Goal: Entertainment & Leisure: Consume media (video, audio)

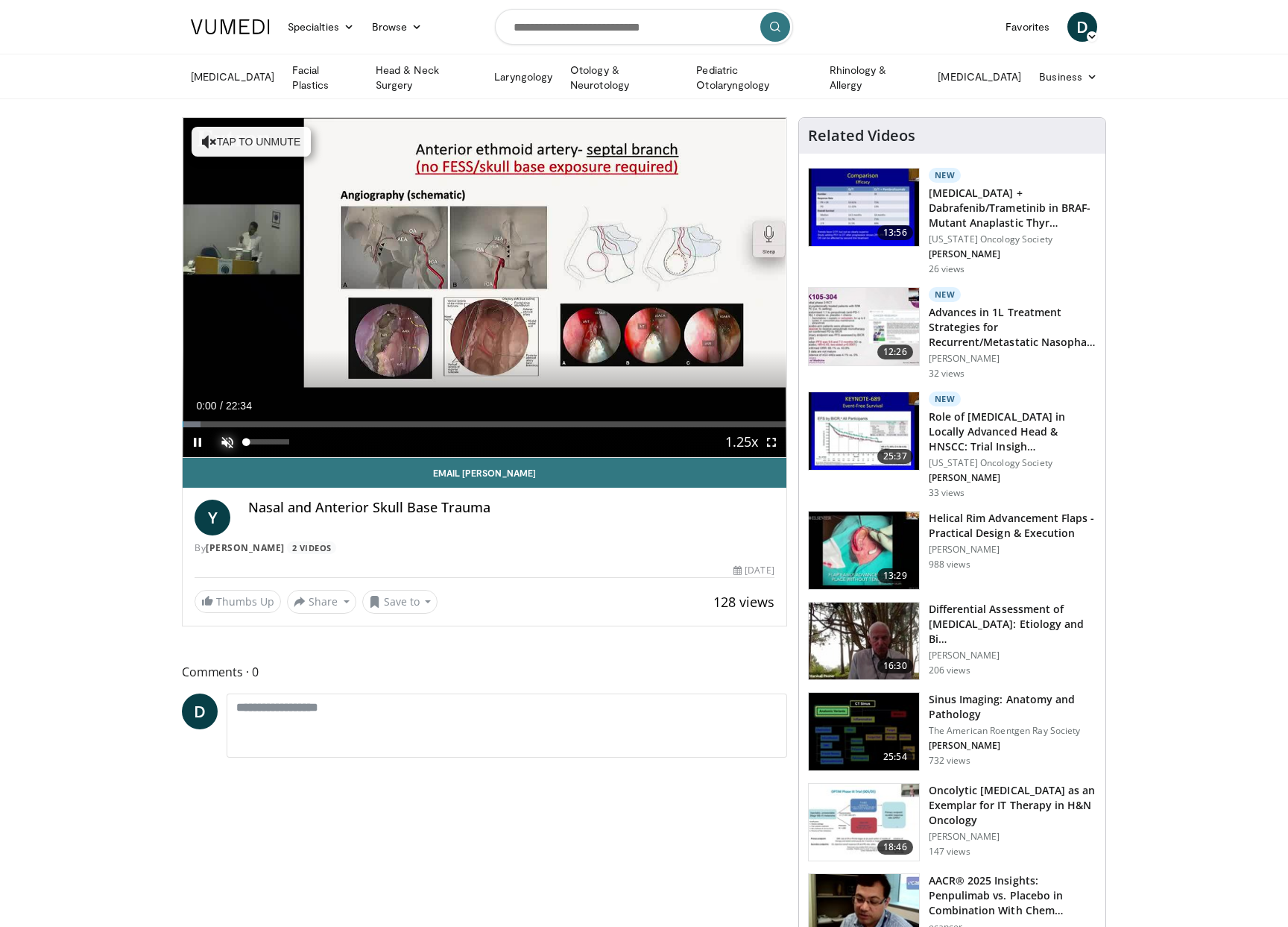
click at [225, 444] on span "Video Player" at bounding box center [227, 442] width 30 height 30
click at [773, 438] on span "Video Player" at bounding box center [771, 442] width 30 height 30
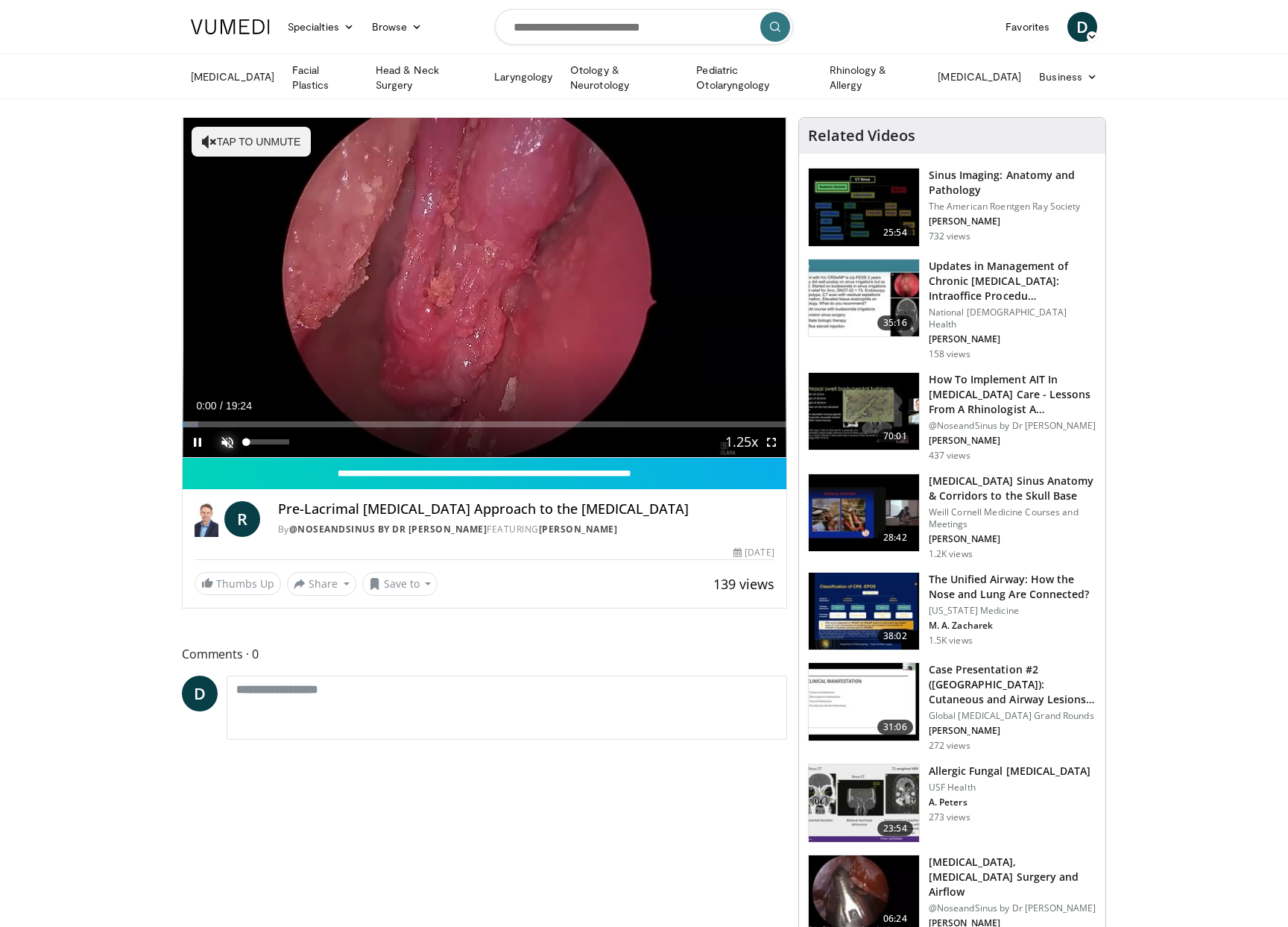
click at [227, 438] on span "Video Player" at bounding box center [227, 442] width 30 height 30
click at [775, 440] on span "Video Player" at bounding box center [771, 442] width 30 height 30
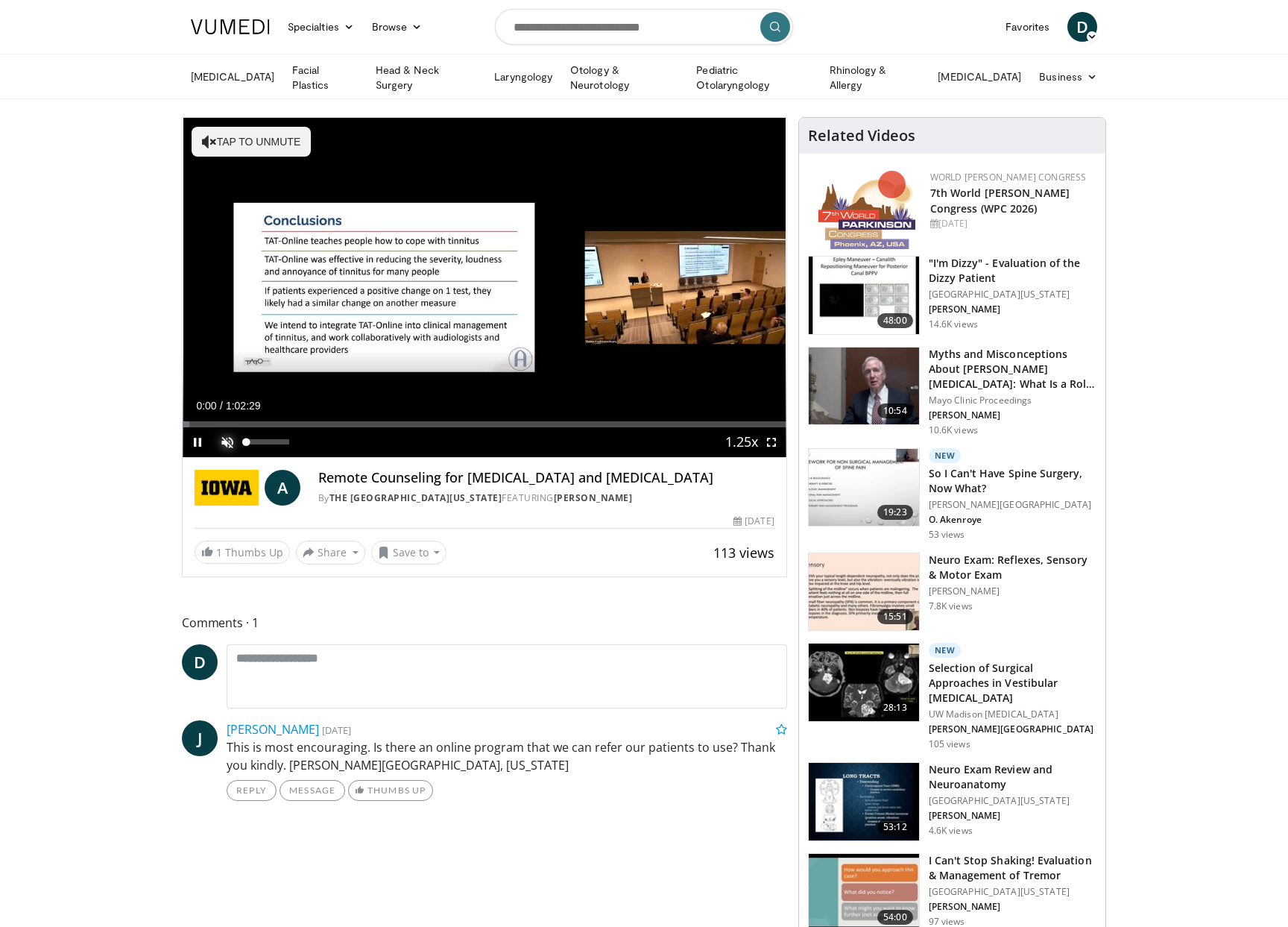
click at [221, 436] on span "Video Player" at bounding box center [227, 442] width 30 height 30
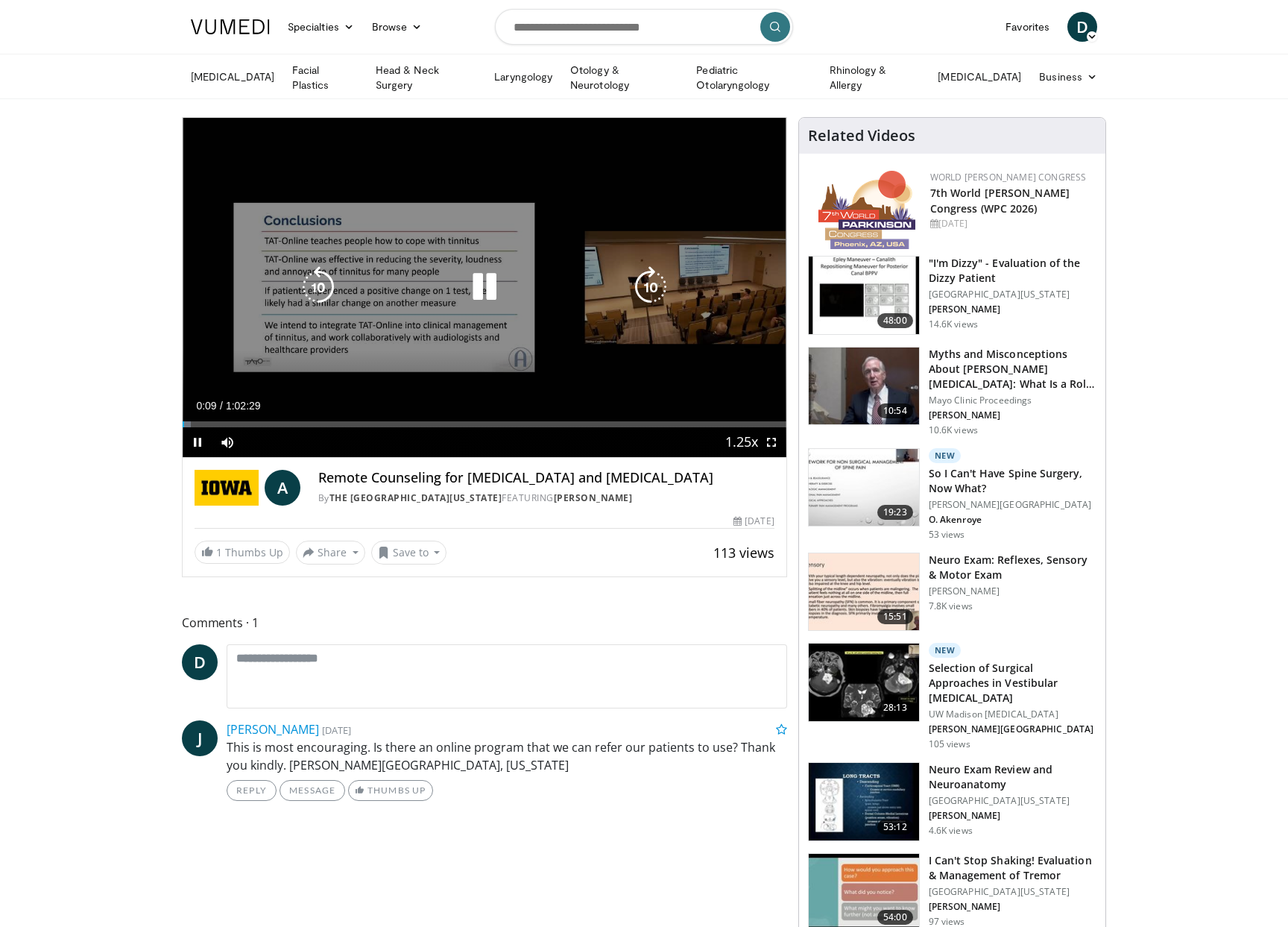
click at [475, 289] on icon "Video Player" at bounding box center [485, 287] width 42 height 42
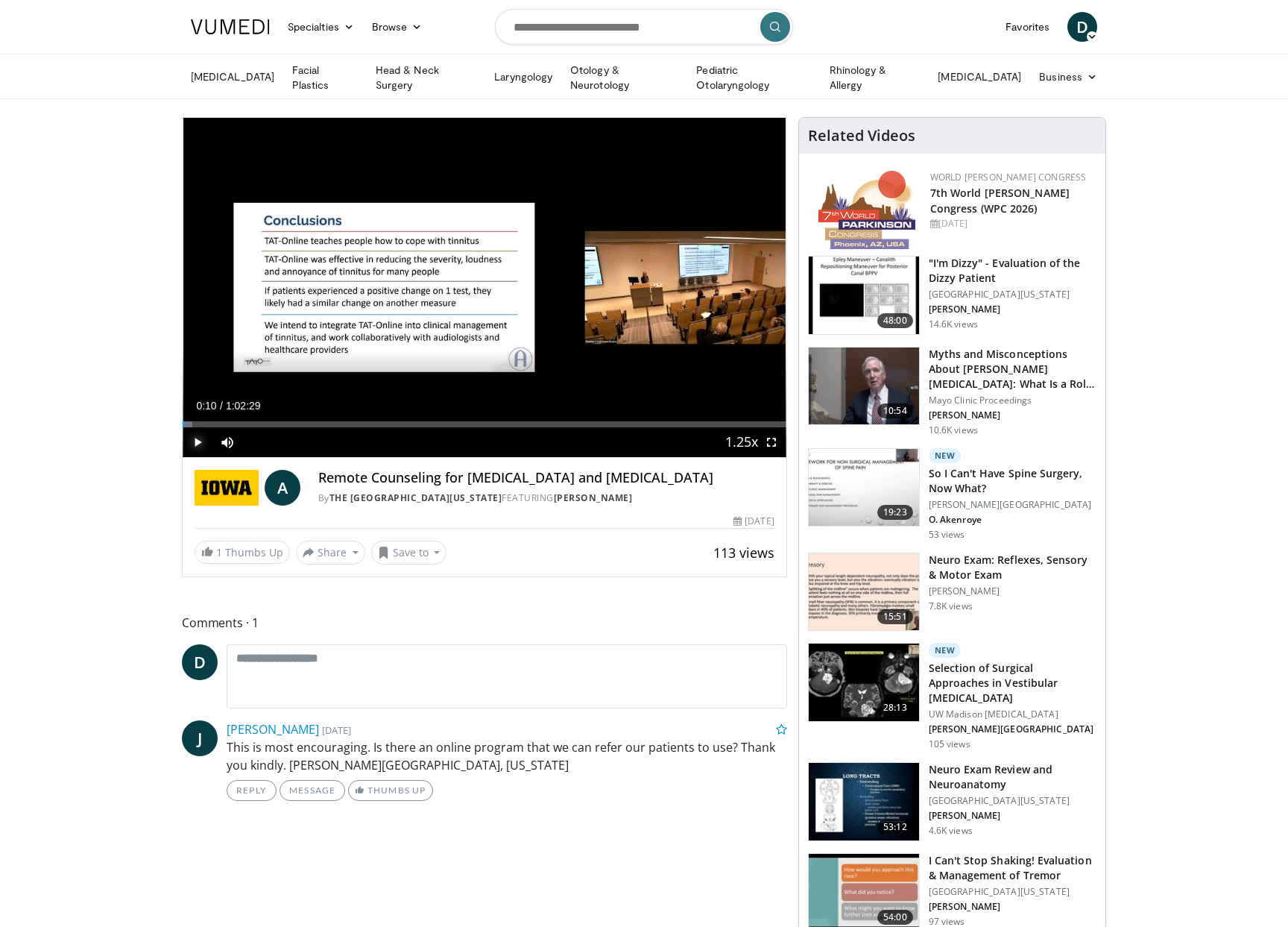
click at [194, 438] on span "Video Player" at bounding box center [197, 442] width 30 height 30
click at [764, 441] on span "Video Player" at bounding box center [771, 442] width 30 height 30
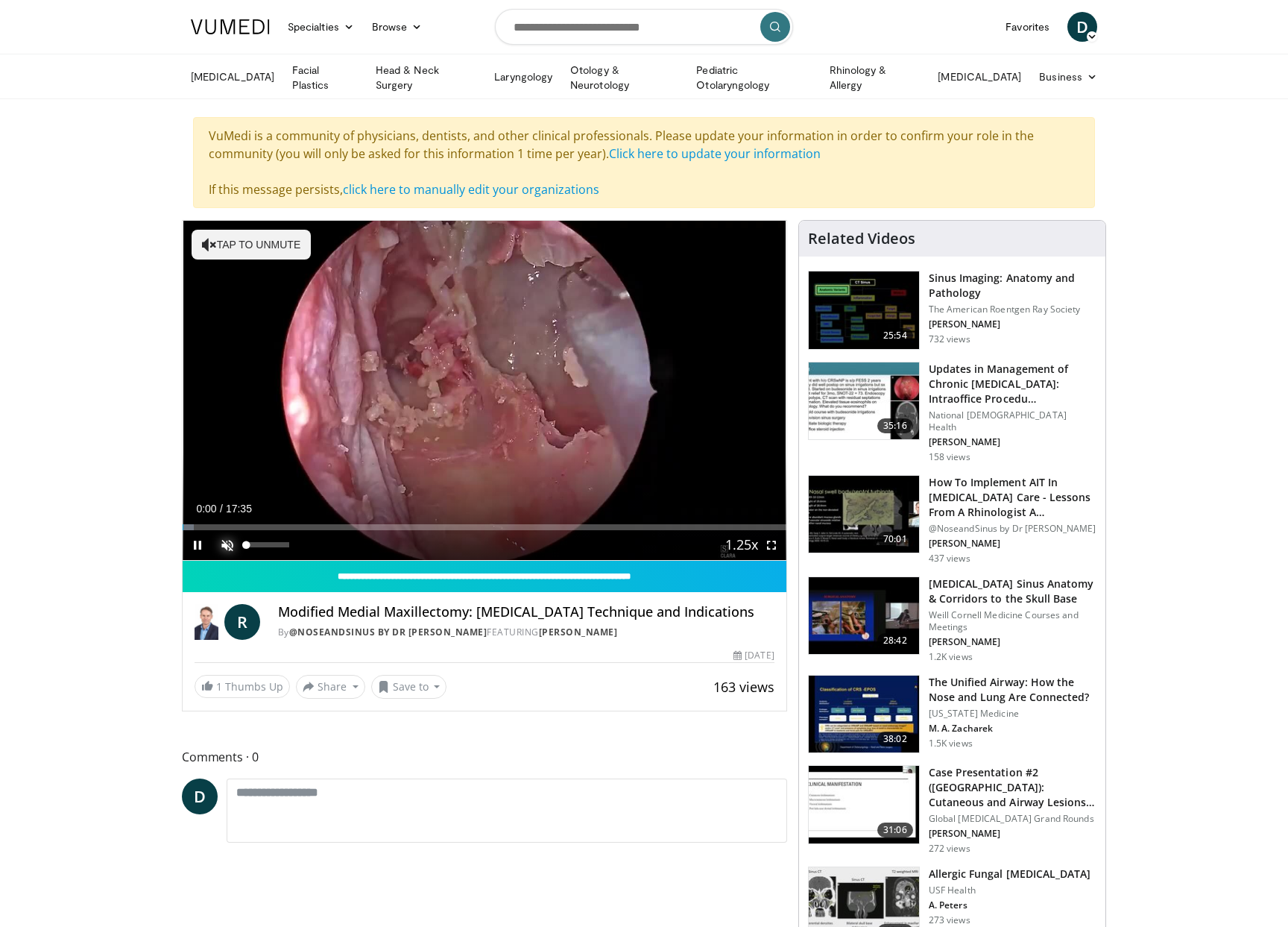
click at [227, 544] on span "Video Player" at bounding box center [227, 545] width 30 height 30
click at [773, 541] on span "Video Player" at bounding box center [771, 545] width 30 height 30
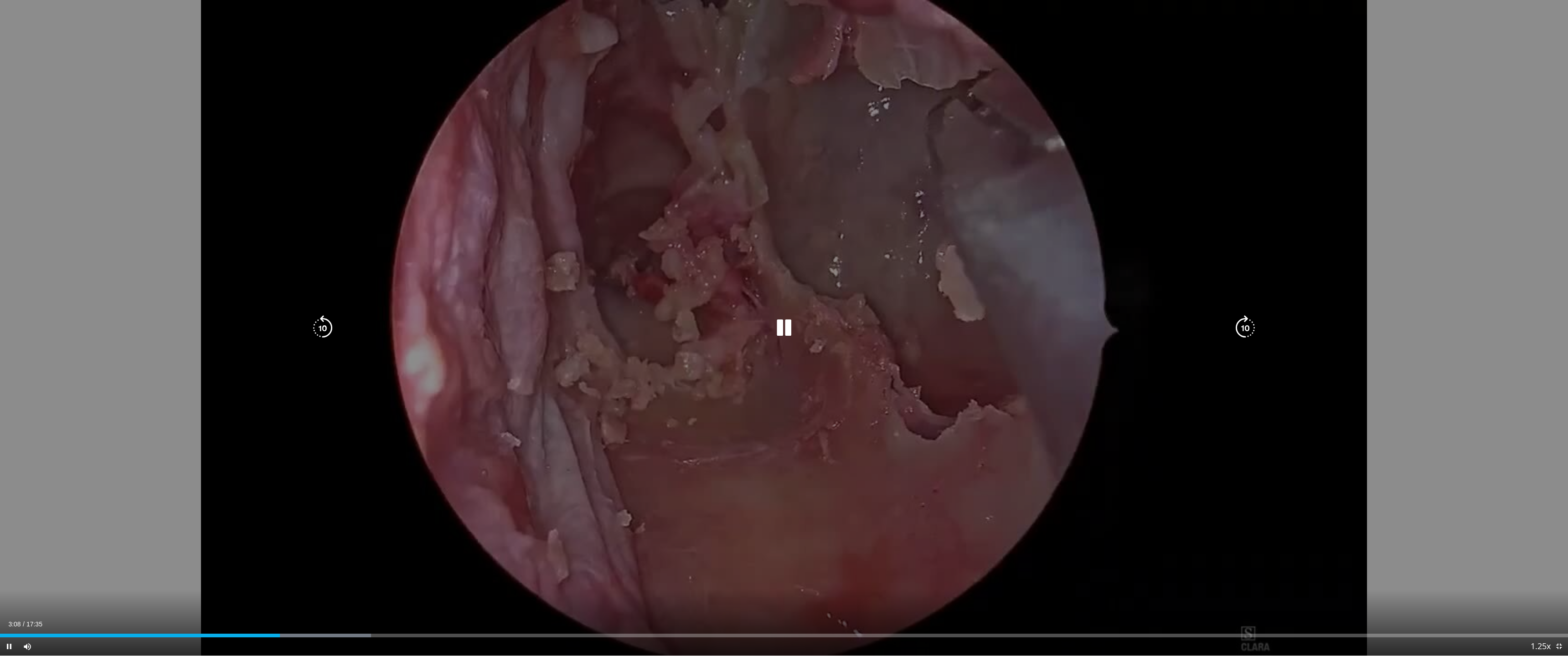
click at [768, 372] on div "10 seconds Tap to unmute" at bounding box center [784, 328] width 1568 height 656
click at [763, 370] on div "10 seconds Tap to unmute" at bounding box center [784, 328] width 1568 height 656
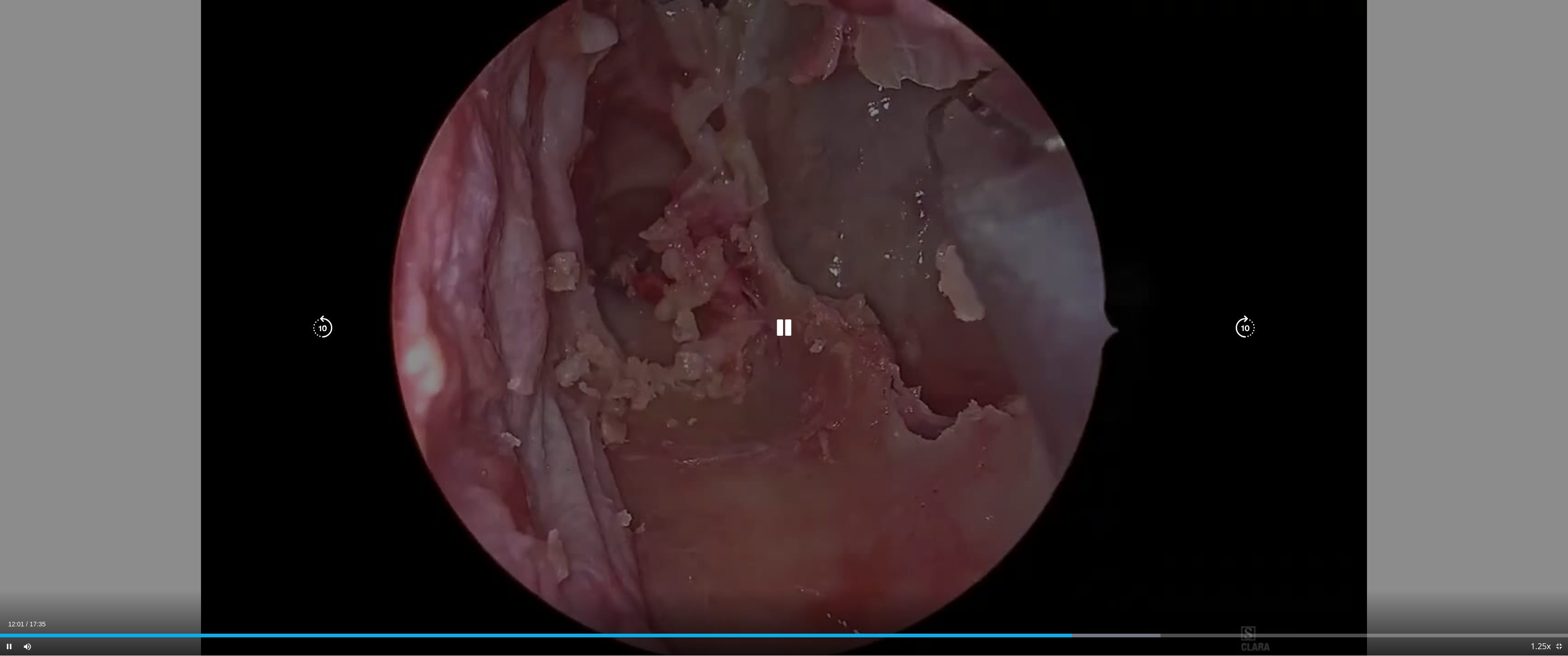
click at [787, 161] on div "10 seconds Tap to unmute" at bounding box center [784, 328] width 1568 height 656
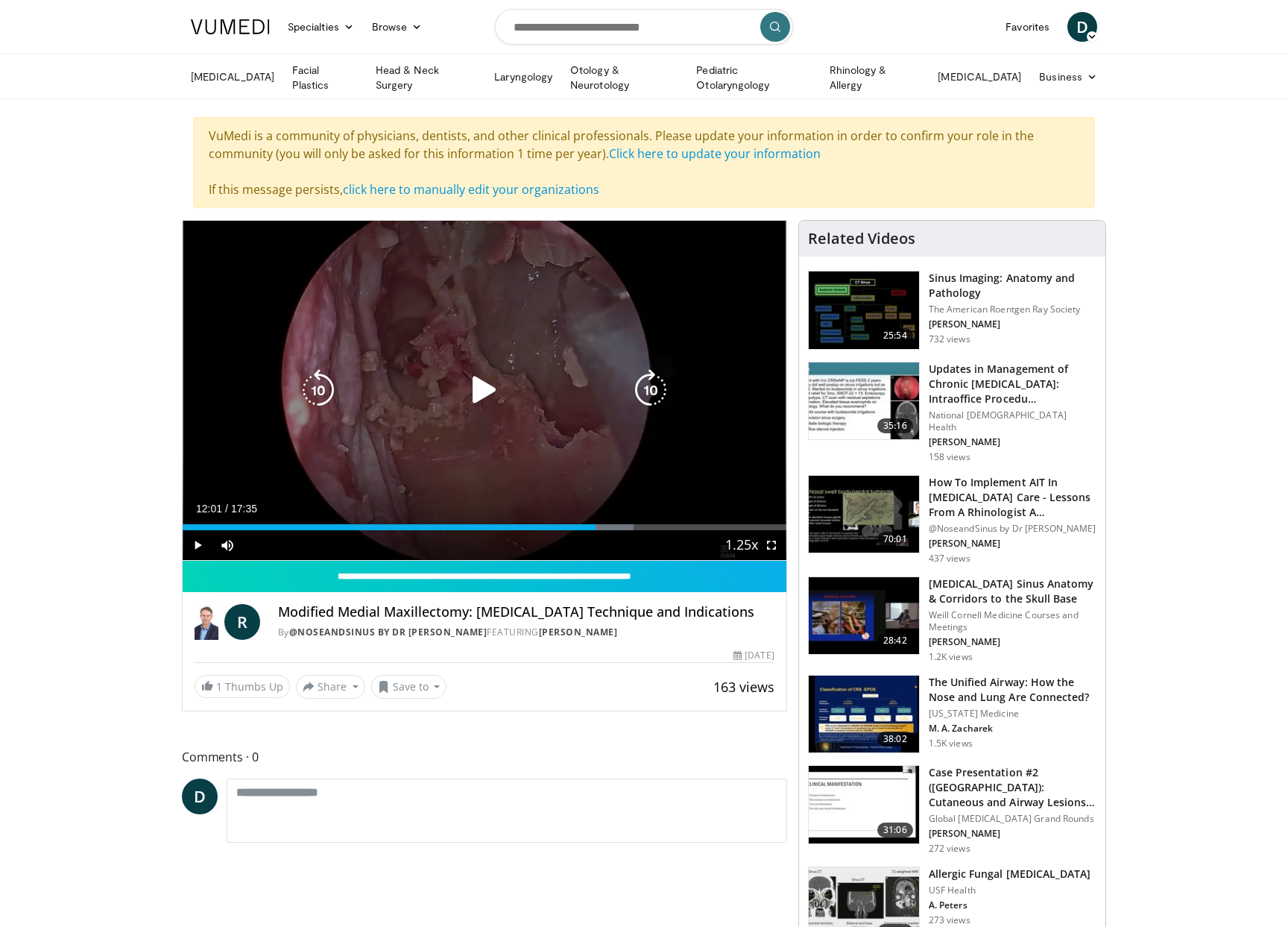
click at [399, 336] on div "10 seconds Tap to unmute" at bounding box center [484, 390] width 604 height 340
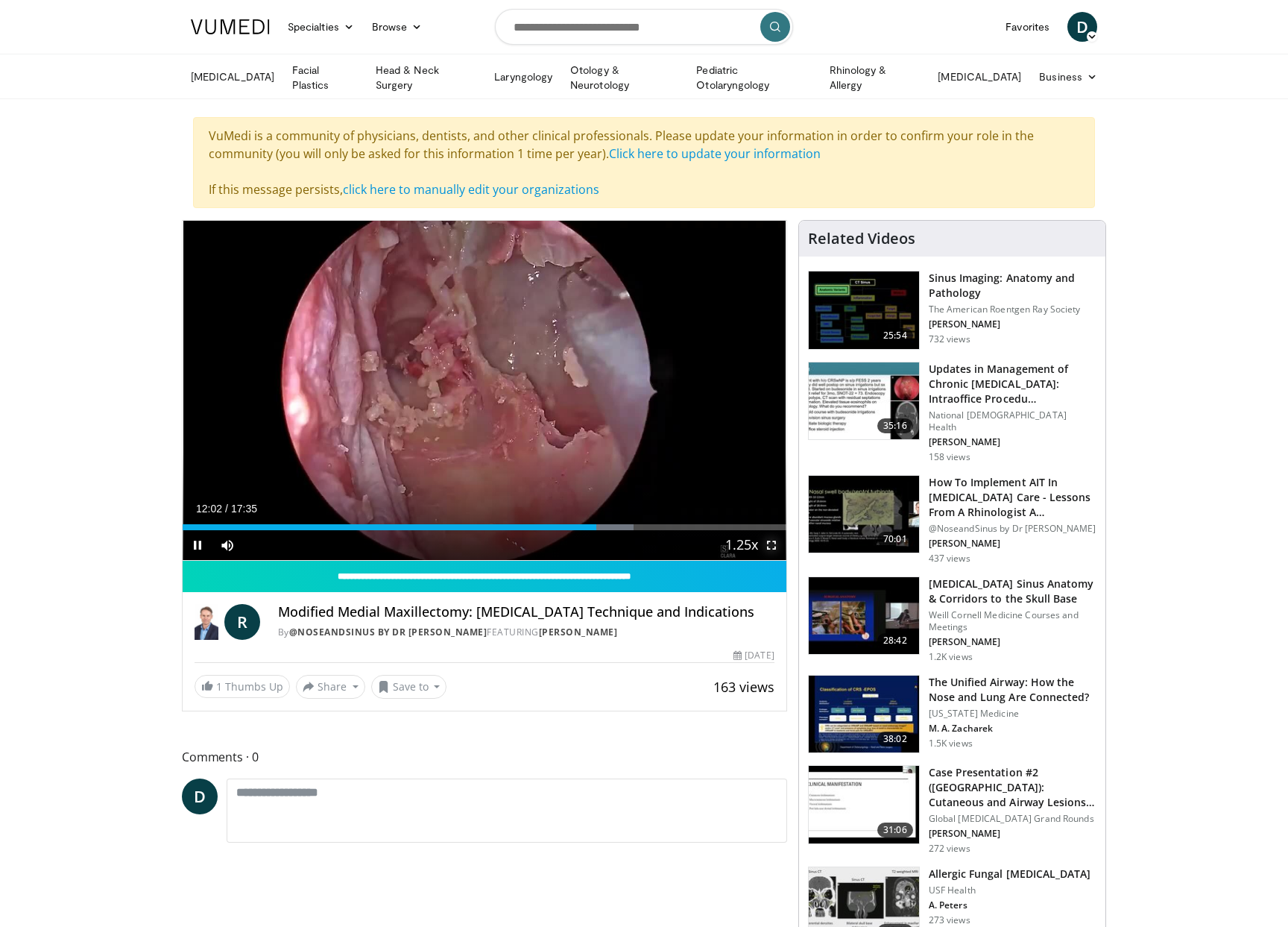
click at [771, 548] on span "Video Player" at bounding box center [771, 545] width 30 height 30
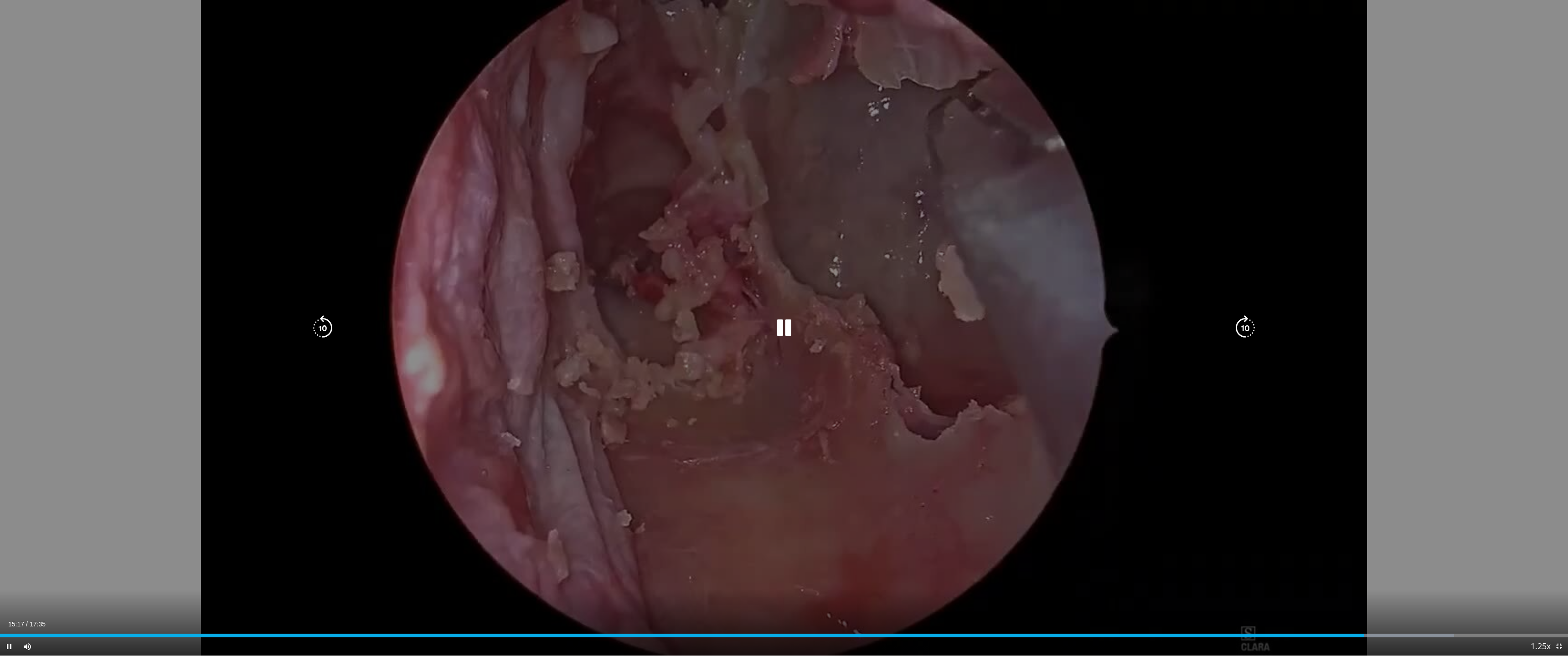
click at [787, 520] on div "10 seconds Tap to unmute" at bounding box center [784, 328] width 1568 height 656
click at [787, 518] on div "10 seconds Tap to unmute" at bounding box center [784, 328] width 1568 height 656
